Goal: Task Accomplishment & Management: Manage account settings

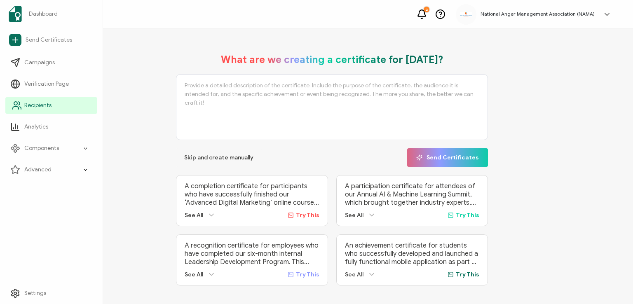
click at [27, 105] on span "Recipients" at bounding box center [37, 105] width 27 height 8
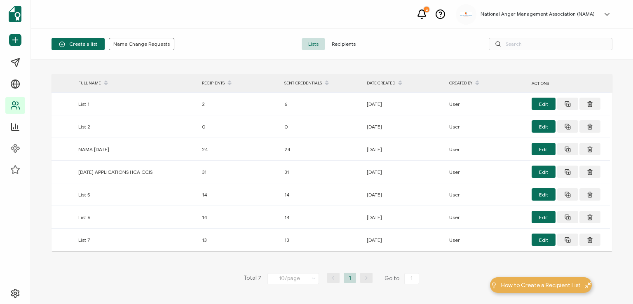
click at [342, 44] on span "Recipients" at bounding box center [343, 44] width 37 height 12
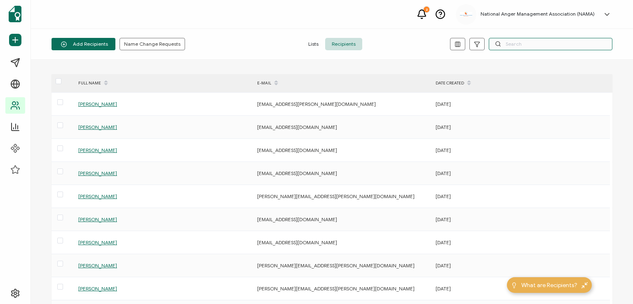
click at [524, 44] on input "text" at bounding box center [551, 44] width 124 height 12
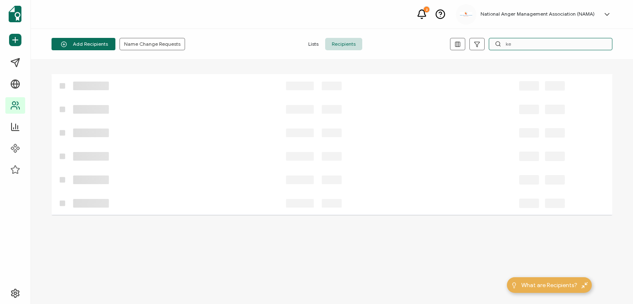
type input "k"
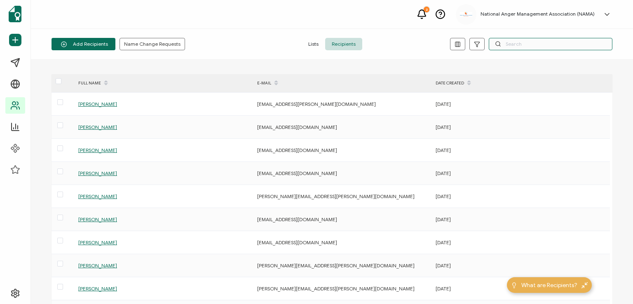
paste input "[EMAIL_ADDRESS][DOMAIN_NAME]"
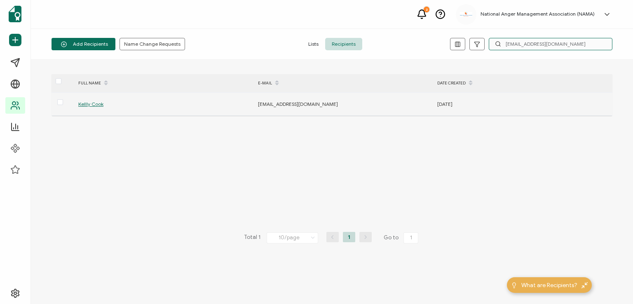
type input "[EMAIL_ADDRESS][DOMAIN_NAME]"
click at [94, 103] on span "Kellly Cook" at bounding box center [90, 104] width 25 height 6
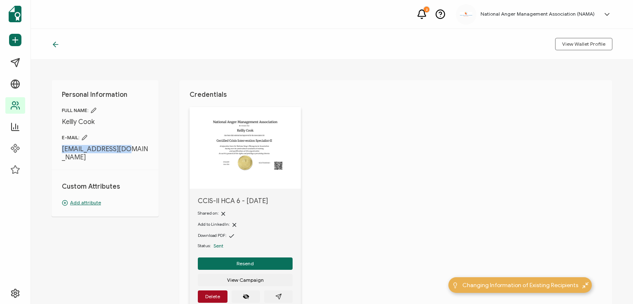
drag, startPoint x: 60, startPoint y: 149, endPoint x: 137, endPoint y: 148, distance: 76.6
click at [137, 148] on div "Personal Information FULL NAME: Kellly Cook E-MAIL: [EMAIL_ADDRESS][DOMAIN_NAME…" at bounding box center [104, 148] width 107 height 136
copy span "[EMAIL_ADDRESS][DOMAIN_NAME]"
click at [169, 145] on div "Personal Information FULL NAME: Kellly Cook E-MAIL: [EMAIL_ADDRESS][DOMAIN_NAME…" at bounding box center [332, 182] width 602 height 244
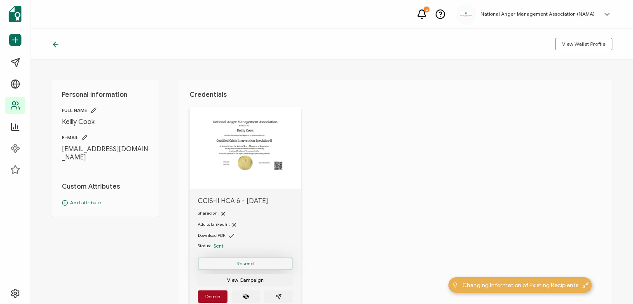
click at [244, 262] on span "Resend" at bounding box center [244, 263] width 17 height 5
click at [55, 45] on icon at bounding box center [55, 44] width 8 height 8
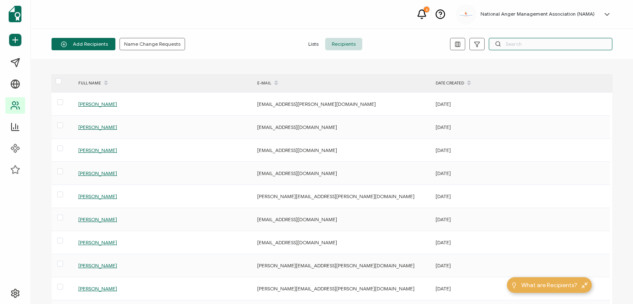
click at [522, 42] on input "text" at bounding box center [551, 44] width 124 height 12
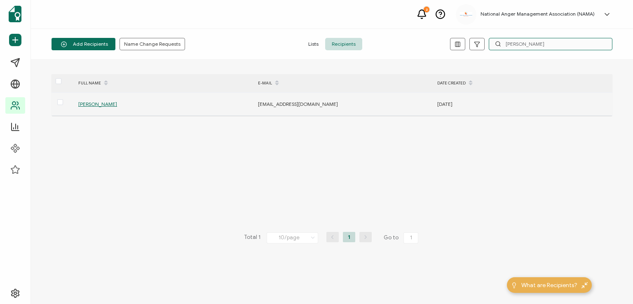
type input "[PERSON_NAME]"
click at [99, 104] on span "[PERSON_NAME]" at bounding box center [97, 104] width 39 height 6
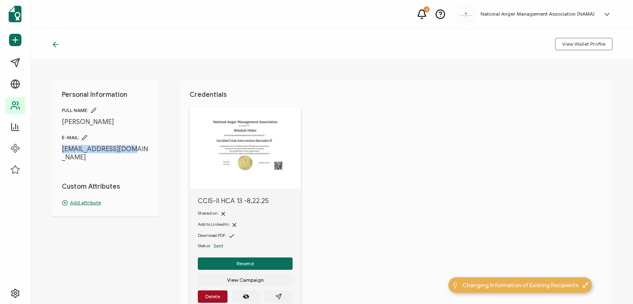
drag, startPoint x: 58, startPoint y: 148, endPoint x: 125, endPoint y: 151, distance: 67.6
click at [125, 151] on div "Personal Information FULL NAME: [PERSON_NAME] E-MAIL: [EMAIL_ADDRESS][DOMAIN_NA…" at bounding box center [104, 148] width 107 height 136
copy span "[EMAIL_ADDRESS][DOMAIN_NAME]"
click at [148, 140] on span "E-MAIL:" at bounding box center [105, 137] width 87 height 7
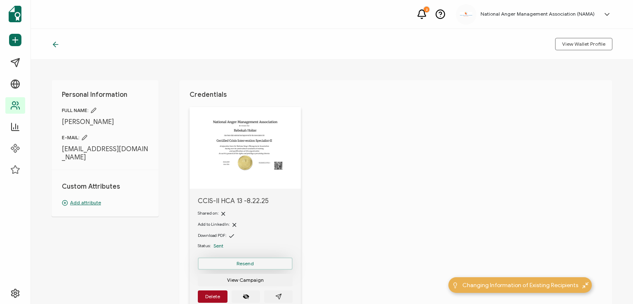
click at [245, 259] on button "Resend" at bounding box center [245, 263] width 95 height 12
